Goal: Download file/media

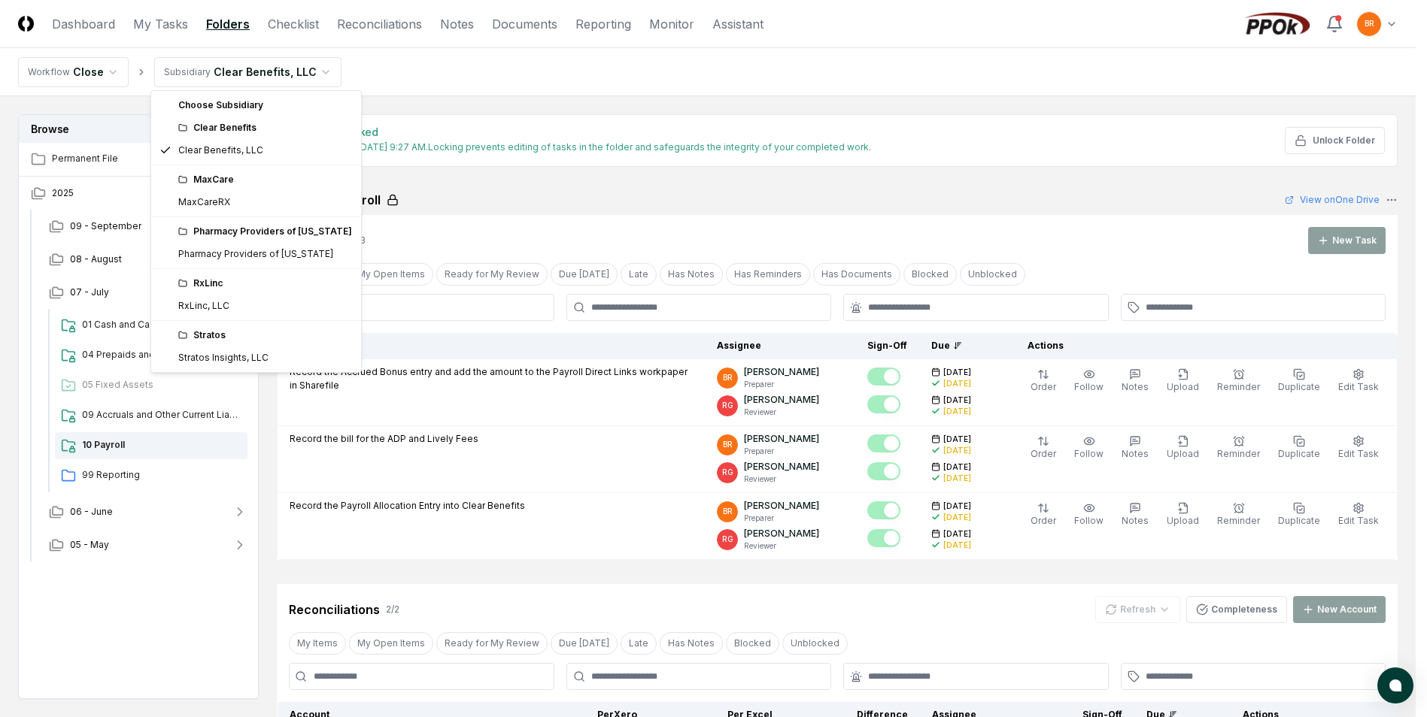
click at [316, 72] on html "CloseCore Dashboard My Tasks Folders Checklist Reconciliations Notes Documents …" at bounding box center [713, 556] width 1427 height 1112
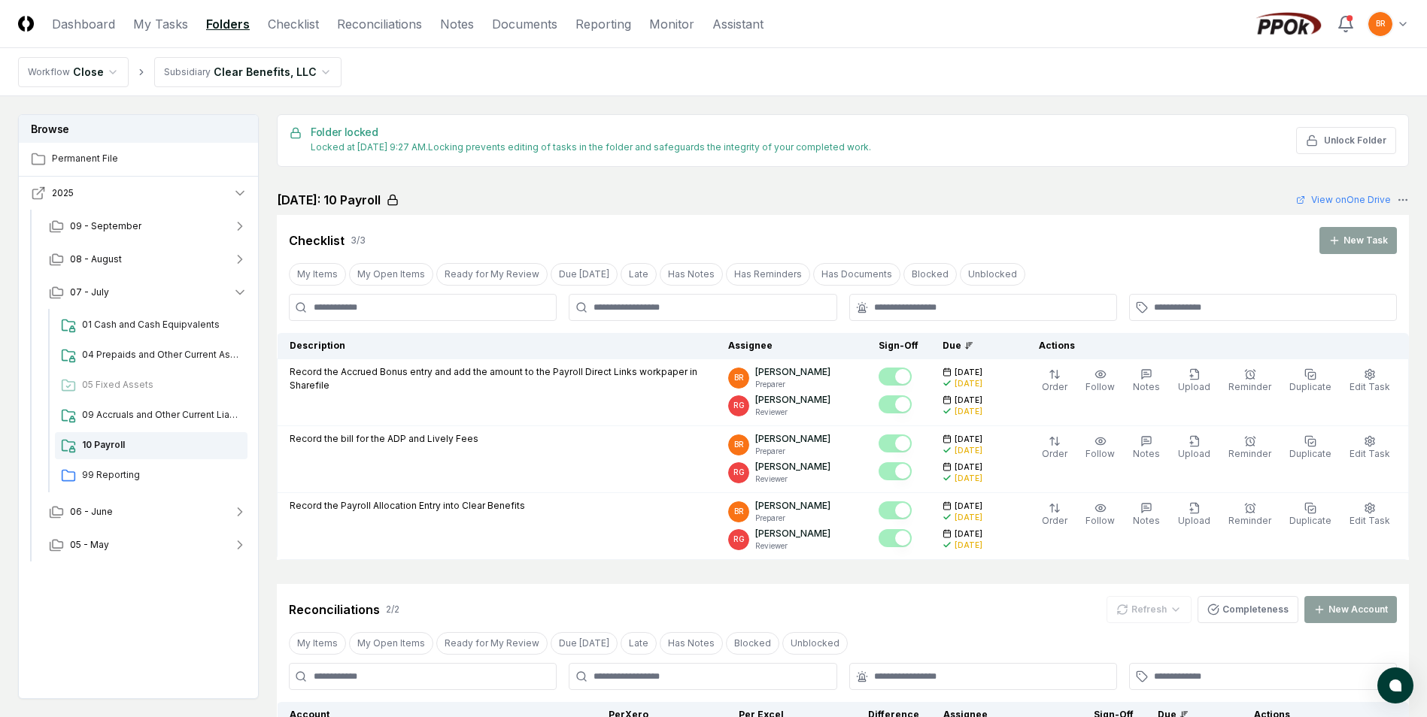
click at [236, 193] on icon "button" at bounding box center [239, 193] width 15 height 15
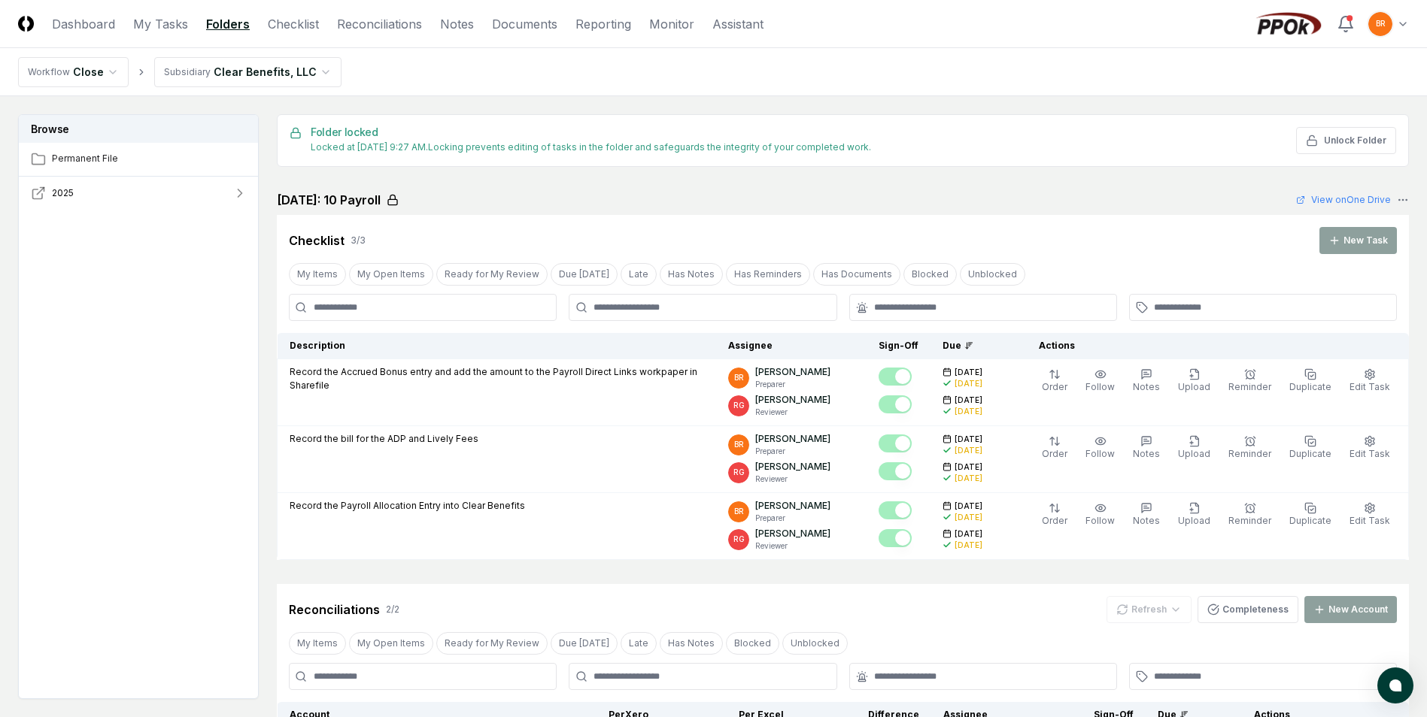
click at [236, 193] on icon "button" at bounding box center [239, 193] width 15 height 15
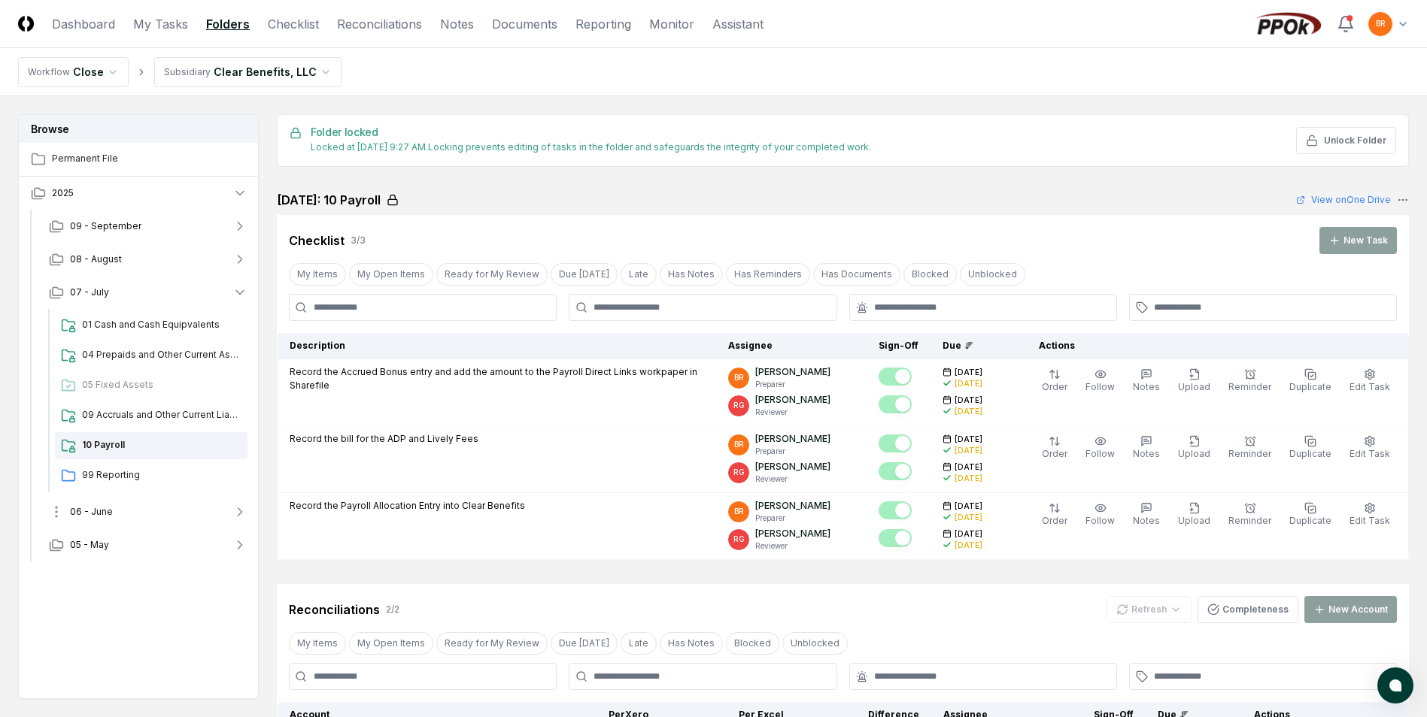
click at [245, 514] on icon "button" at bounding box center [239, 512] width 15 height 15
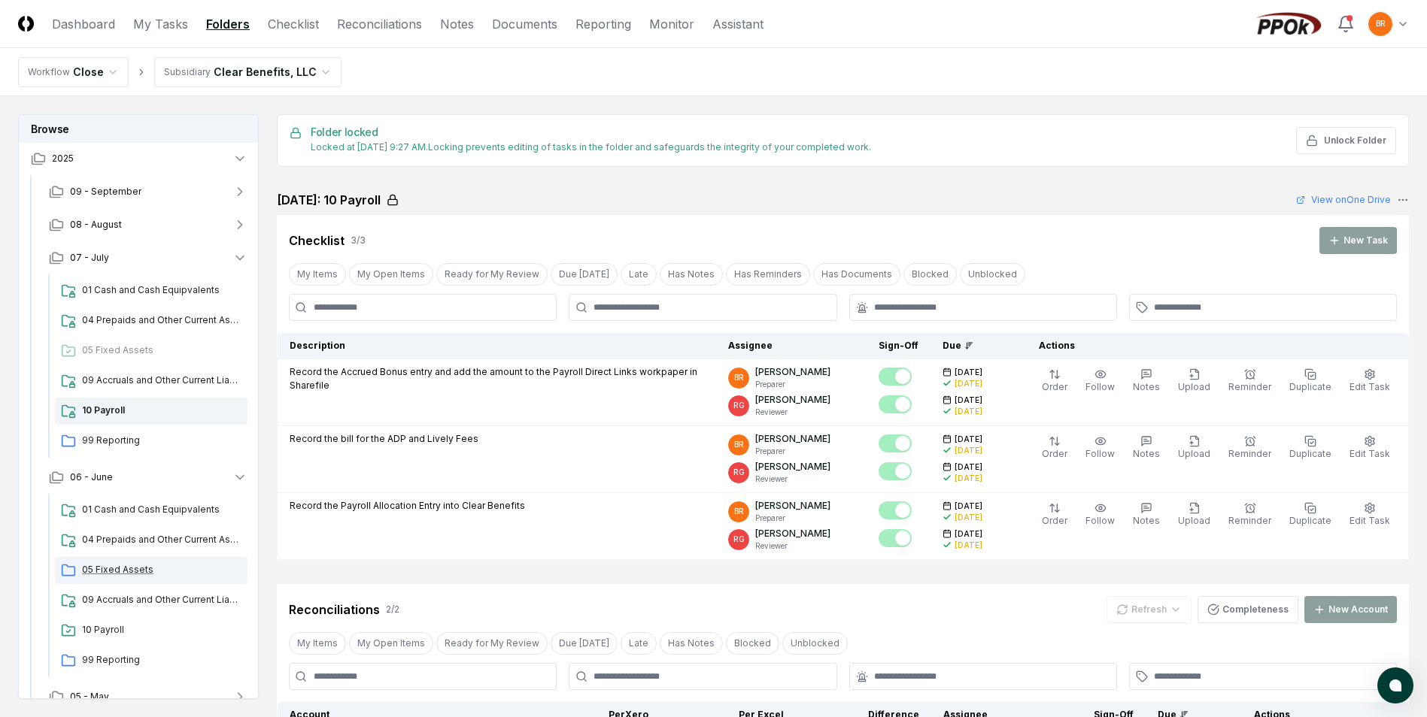
scroll to position [53, 0]
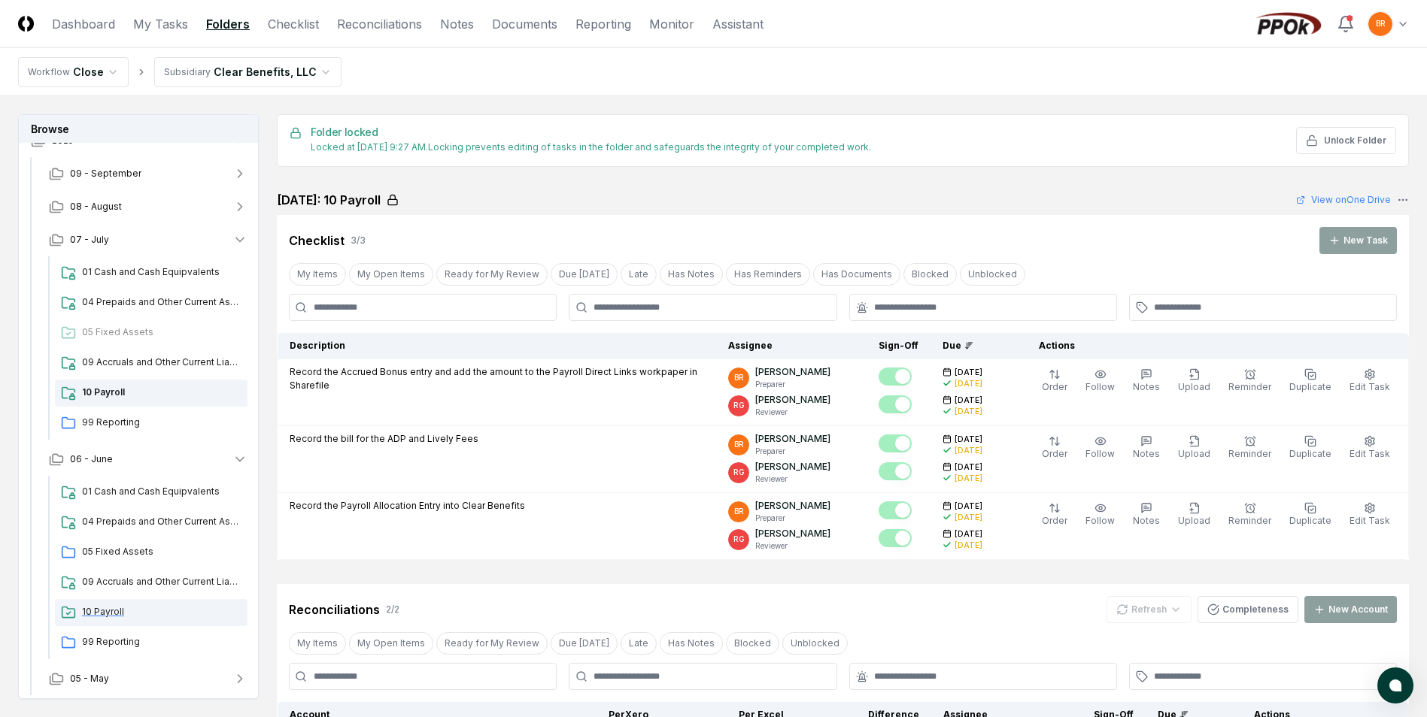
click at [98, 613] on span "10 Payroll" at bounding box center [161, 612] width 159 height 14
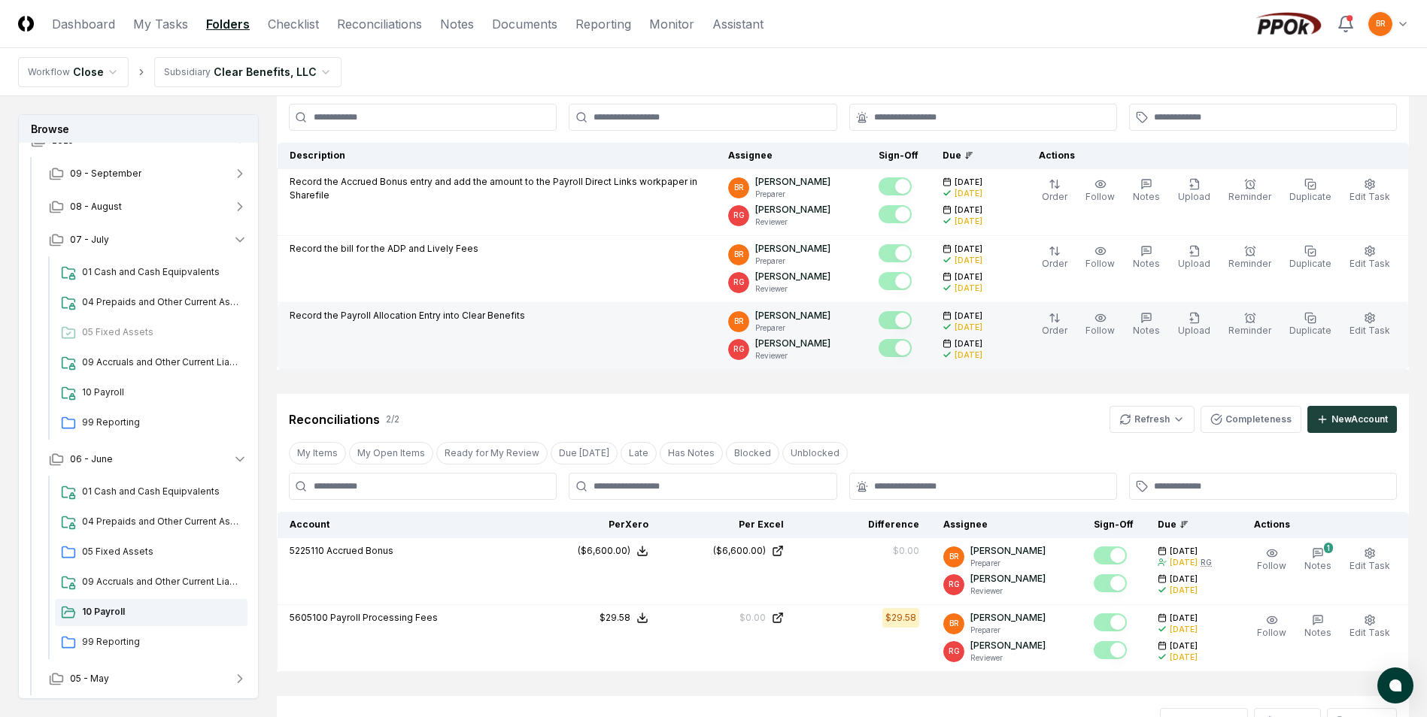
scroll to position [395, 0]
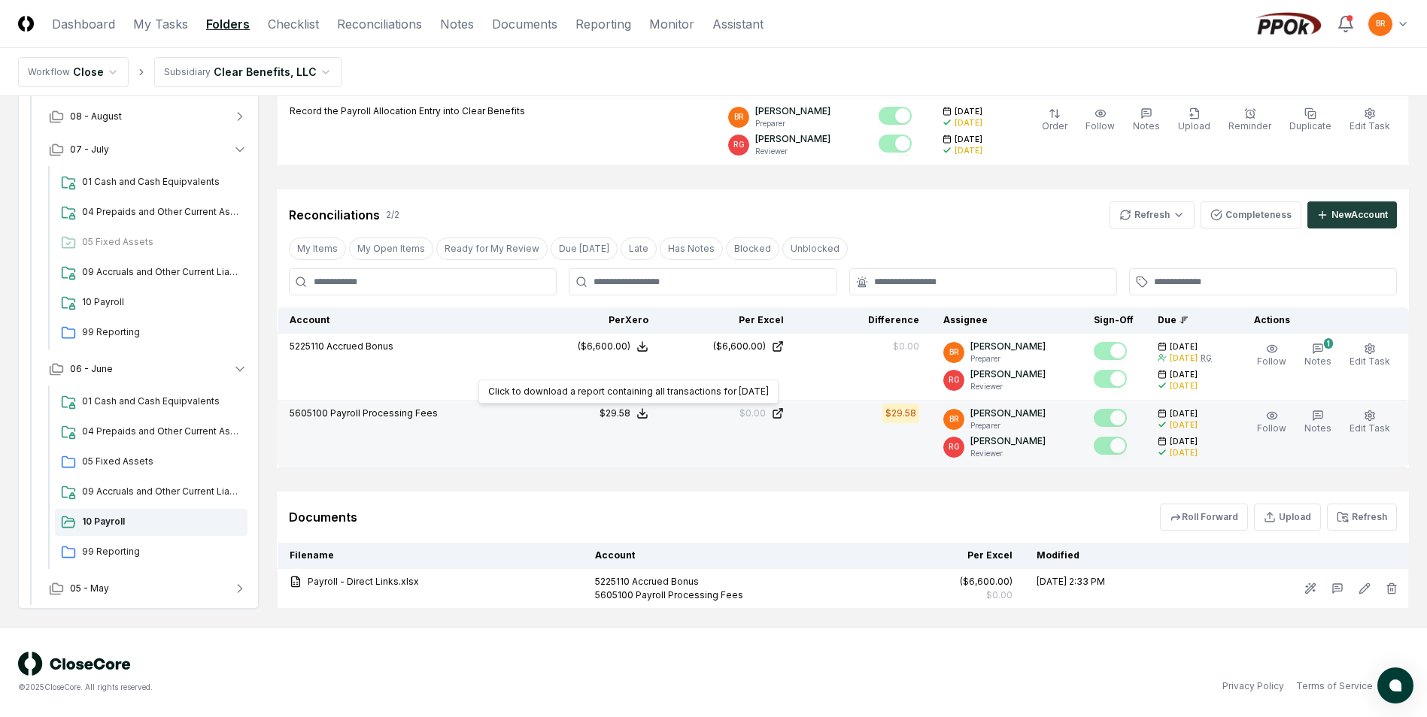
click at [620, 414] on div "$29.58" at bounding box center [614, 414] width 31 height 14
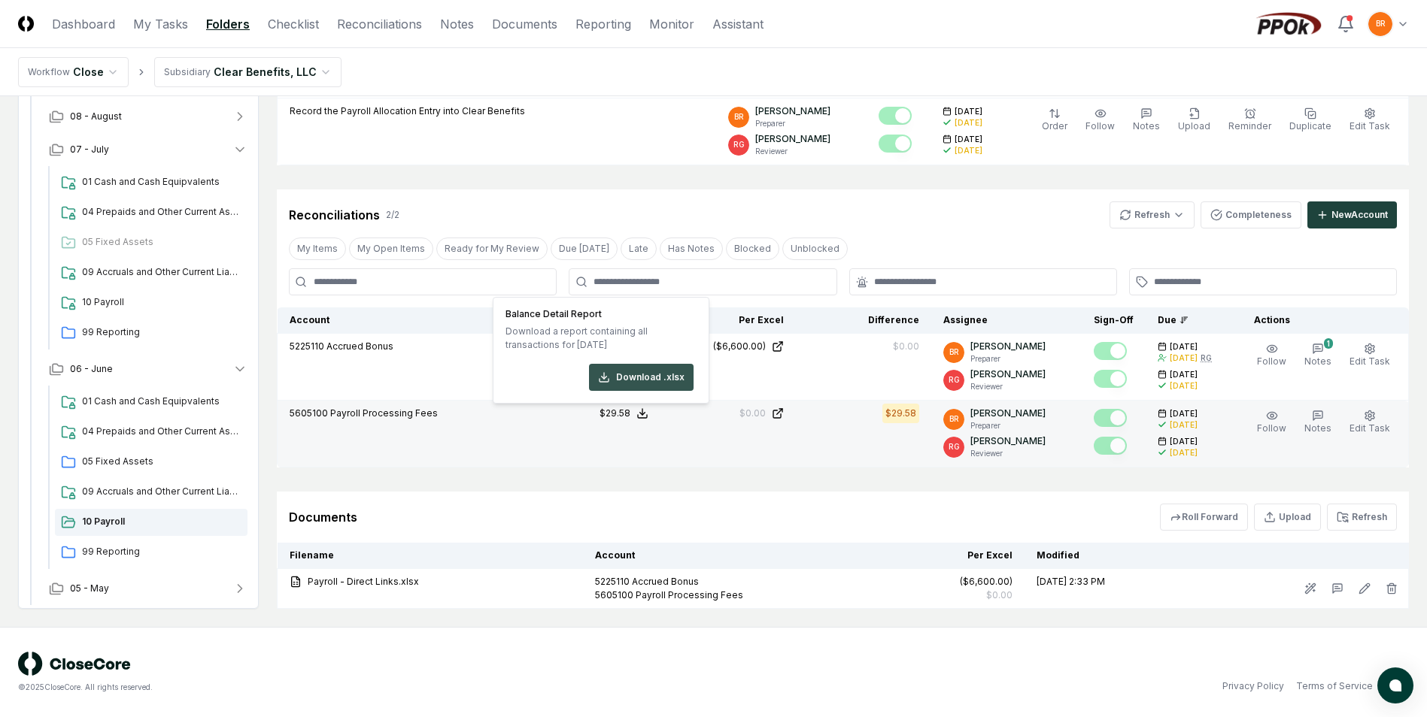
click at [643, 371] on button "Download .xlsx" at bounding box center [641, 377] width 105 height 27
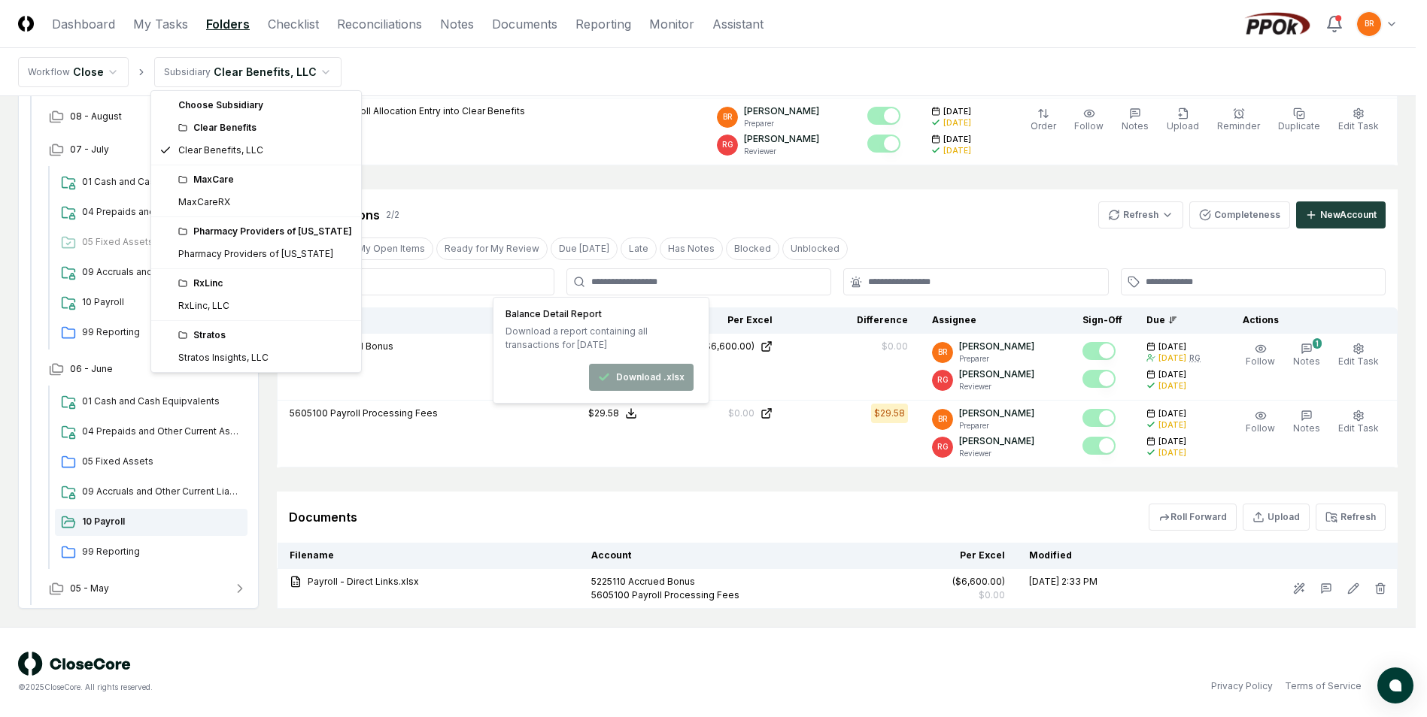
click at [311, 73] on html "CloseCore Dashboard My Tasks Folders Checklist Reconciliations Notes Documents …" at bounding box center [713, 161] width 1427 height 1112
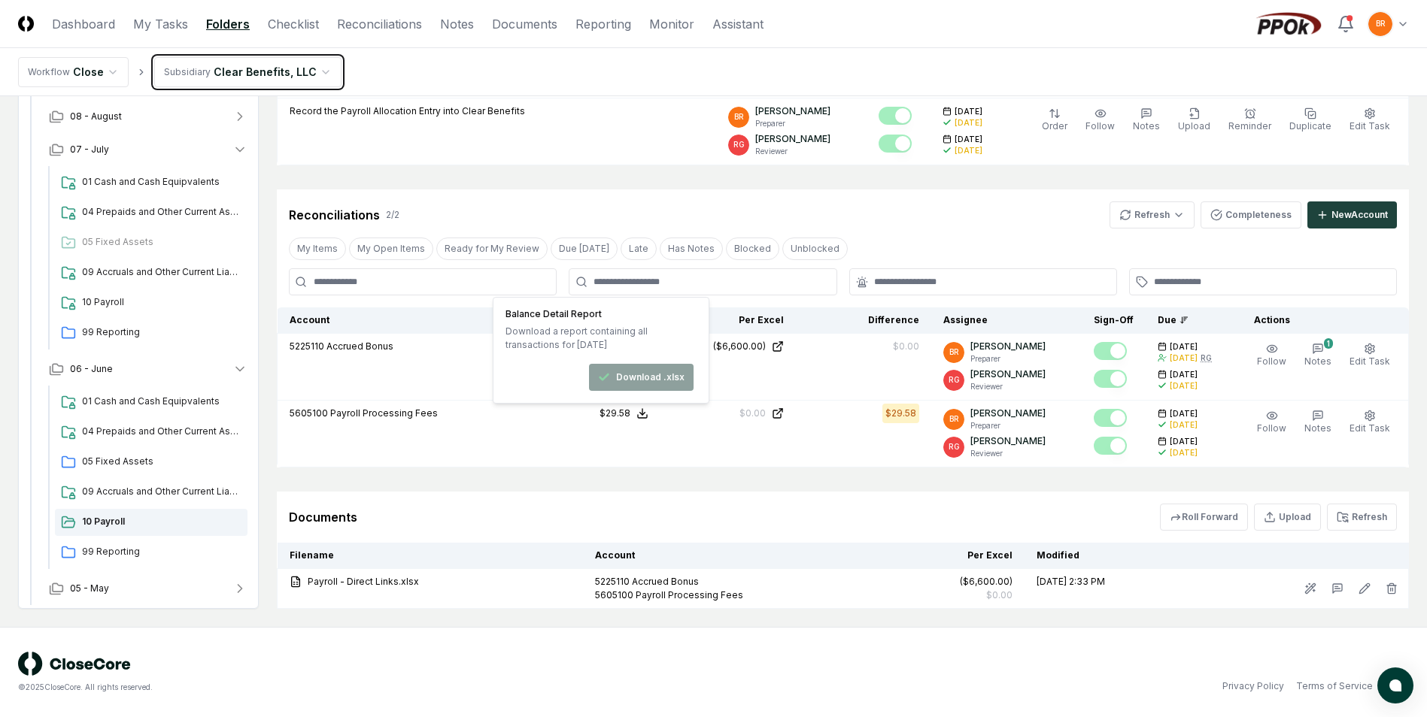
click at [106, 113] on html "CloseCore Dashboard My Tasks Folders Checklist Reconciliations Notes Documents …" at bounding box center [713, 161] width 1427 height 1112
click at [244, 115] on icon "button" at bounding box center [239, 116] width 15 height 15
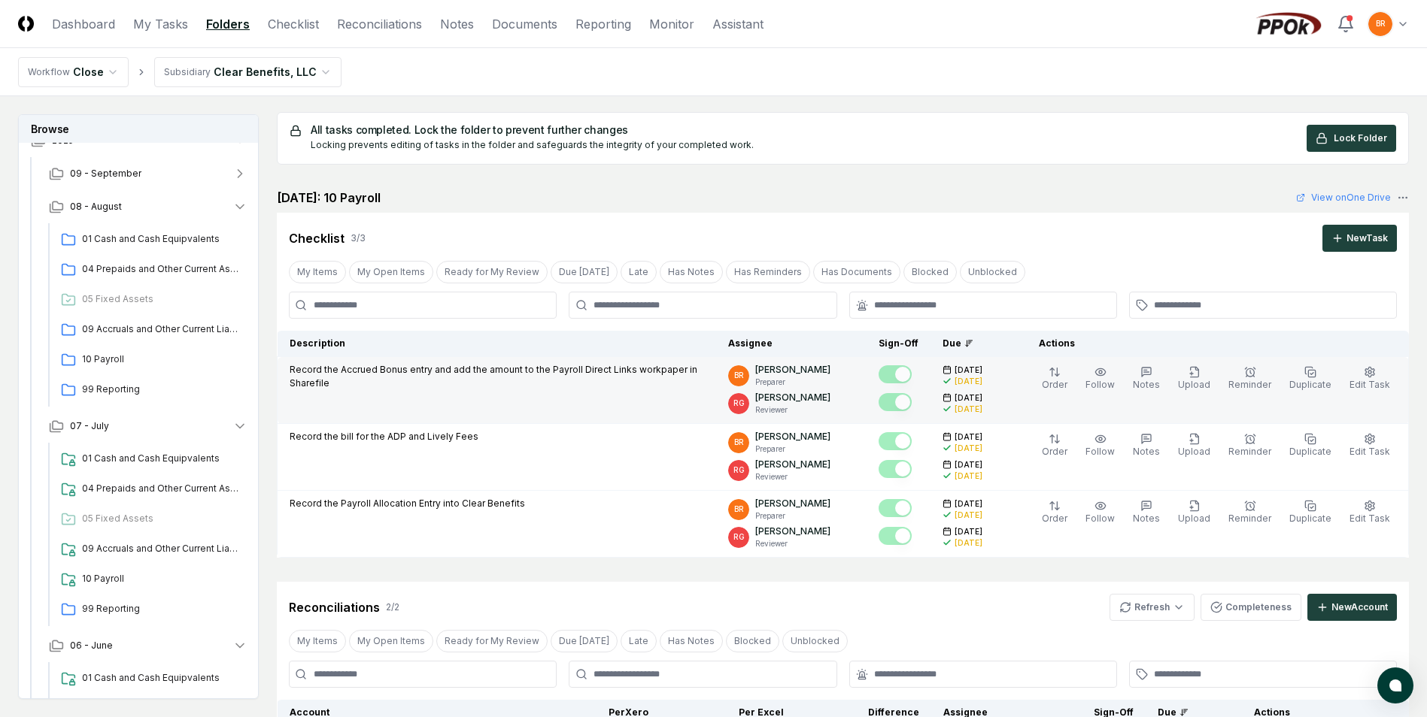
scroll to position [0, 0]
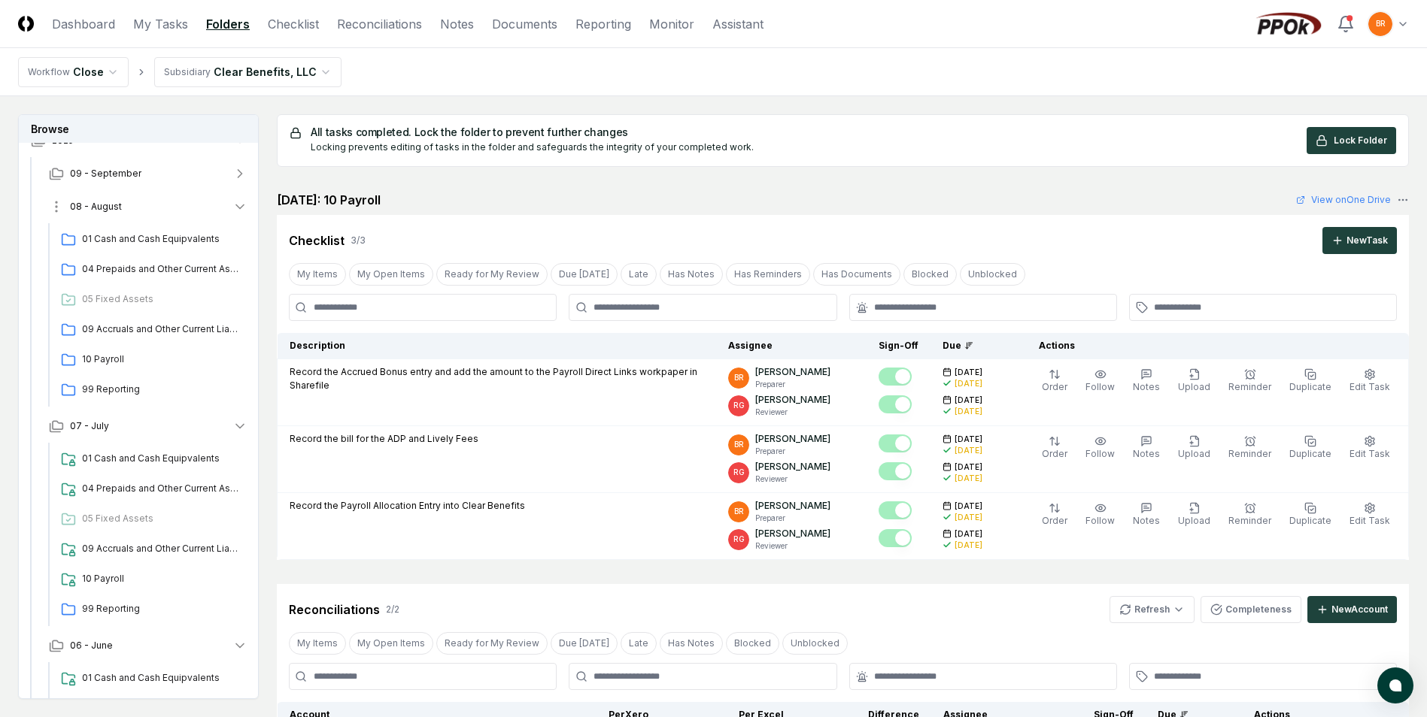
click at [102, 209] on span "08 - August" at bounding box center [96, 207] width 52 height 14
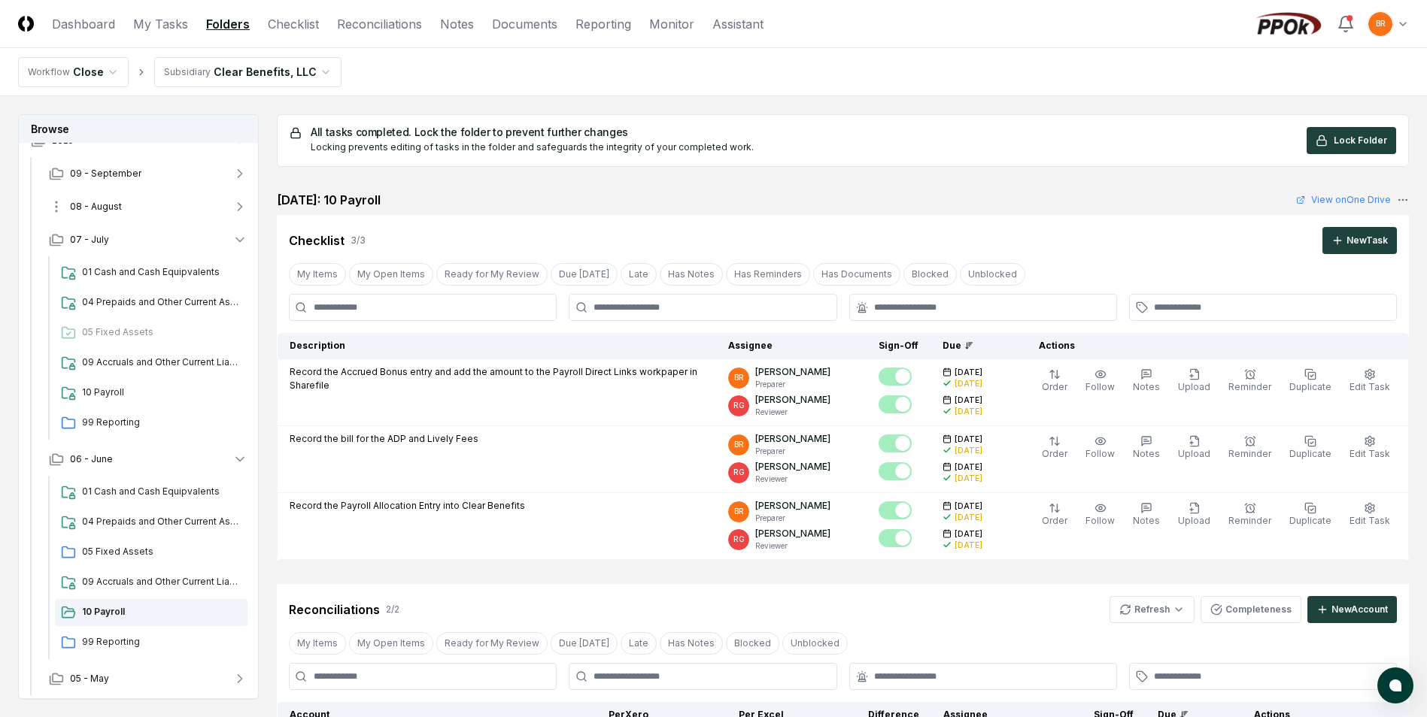
click at [102, 209] on span "08 - August" at bounding box center [96, 207] width 52 height 14
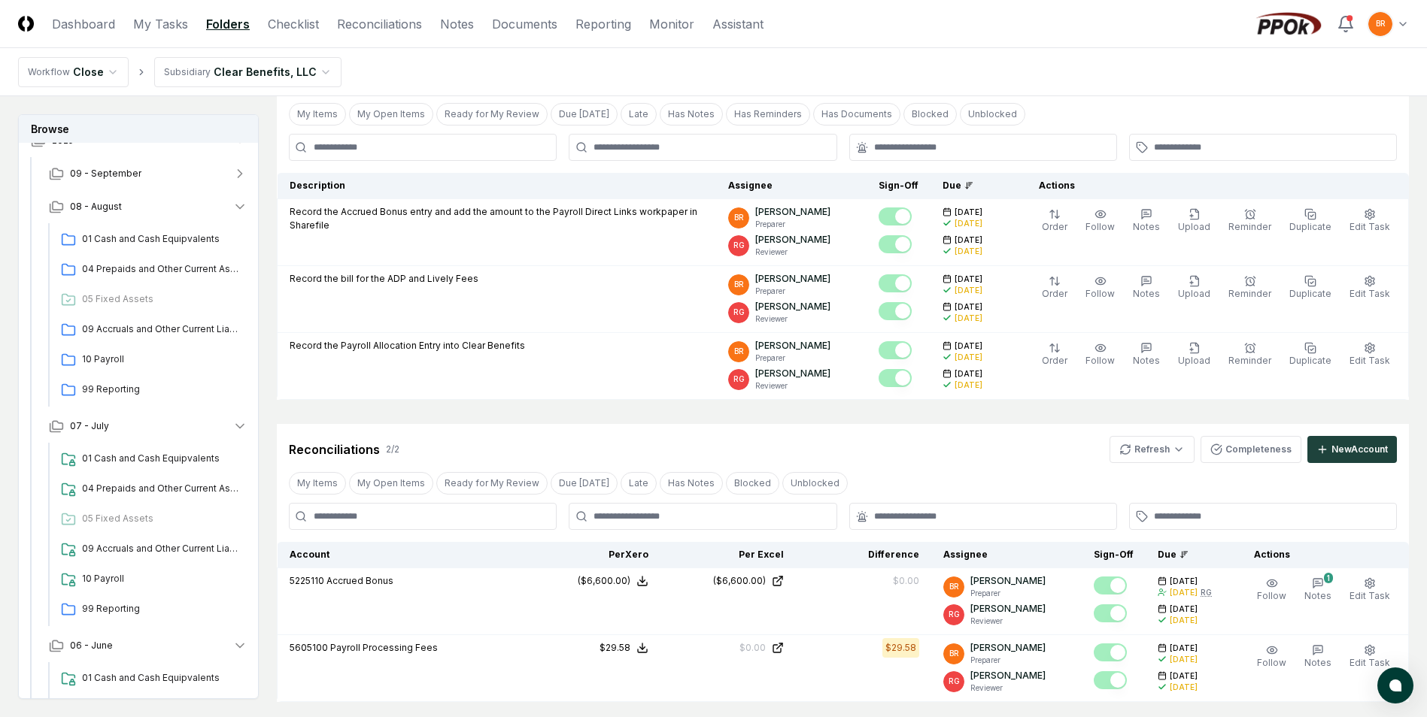
scroll to position [376, 0]
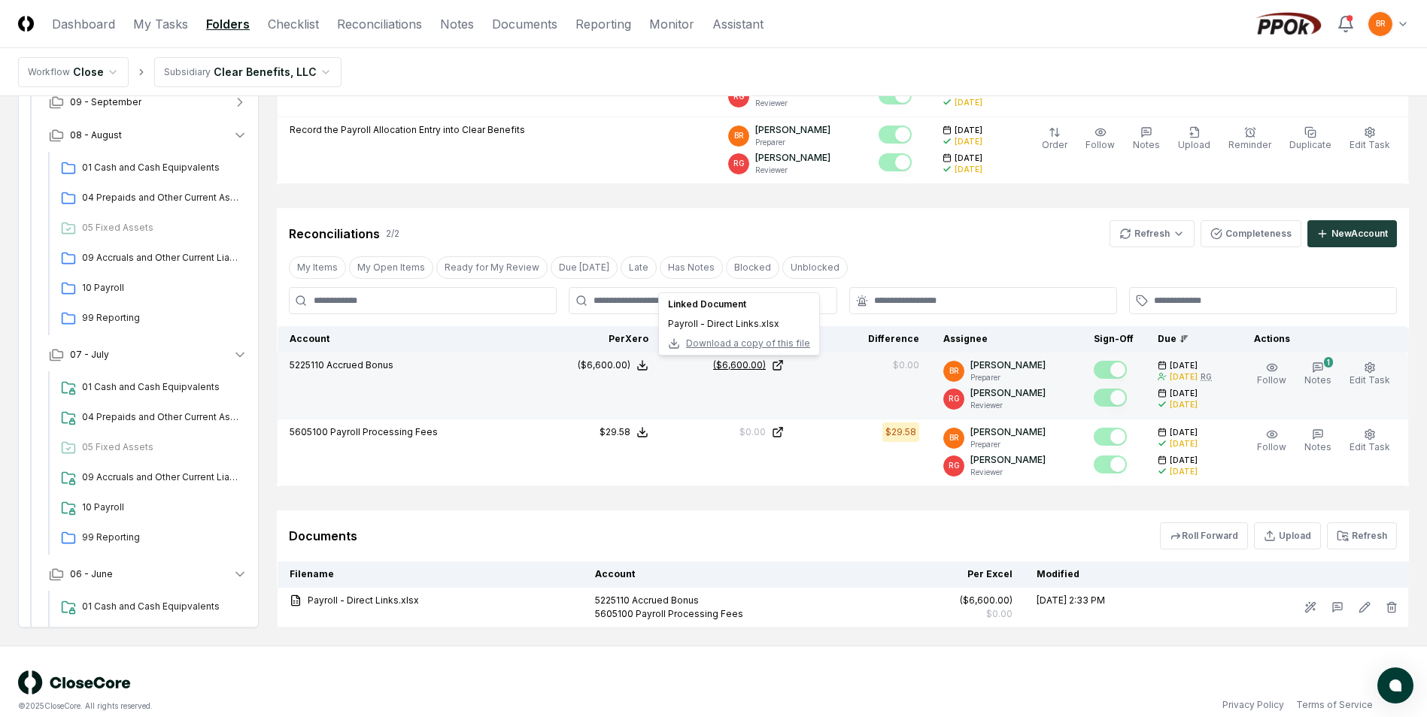
click at [763, 366] on div "($6,600.00)" at bounding box center [739, 366] width 53 height 14
